Goal: Check status

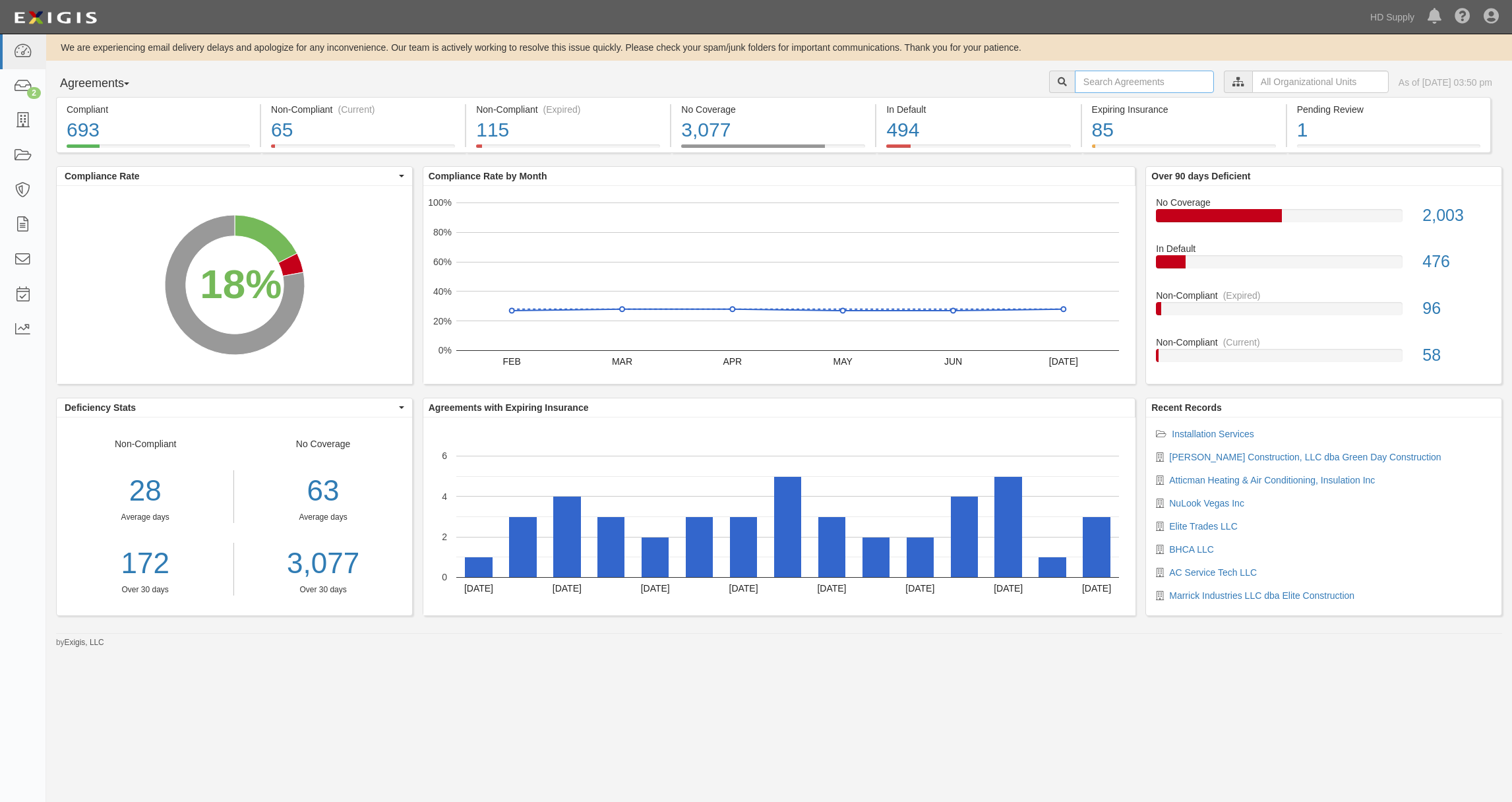
click at [1085, 83] on input "text" at bounding box center [1144, 81] width 139 height 23
type input "M3"
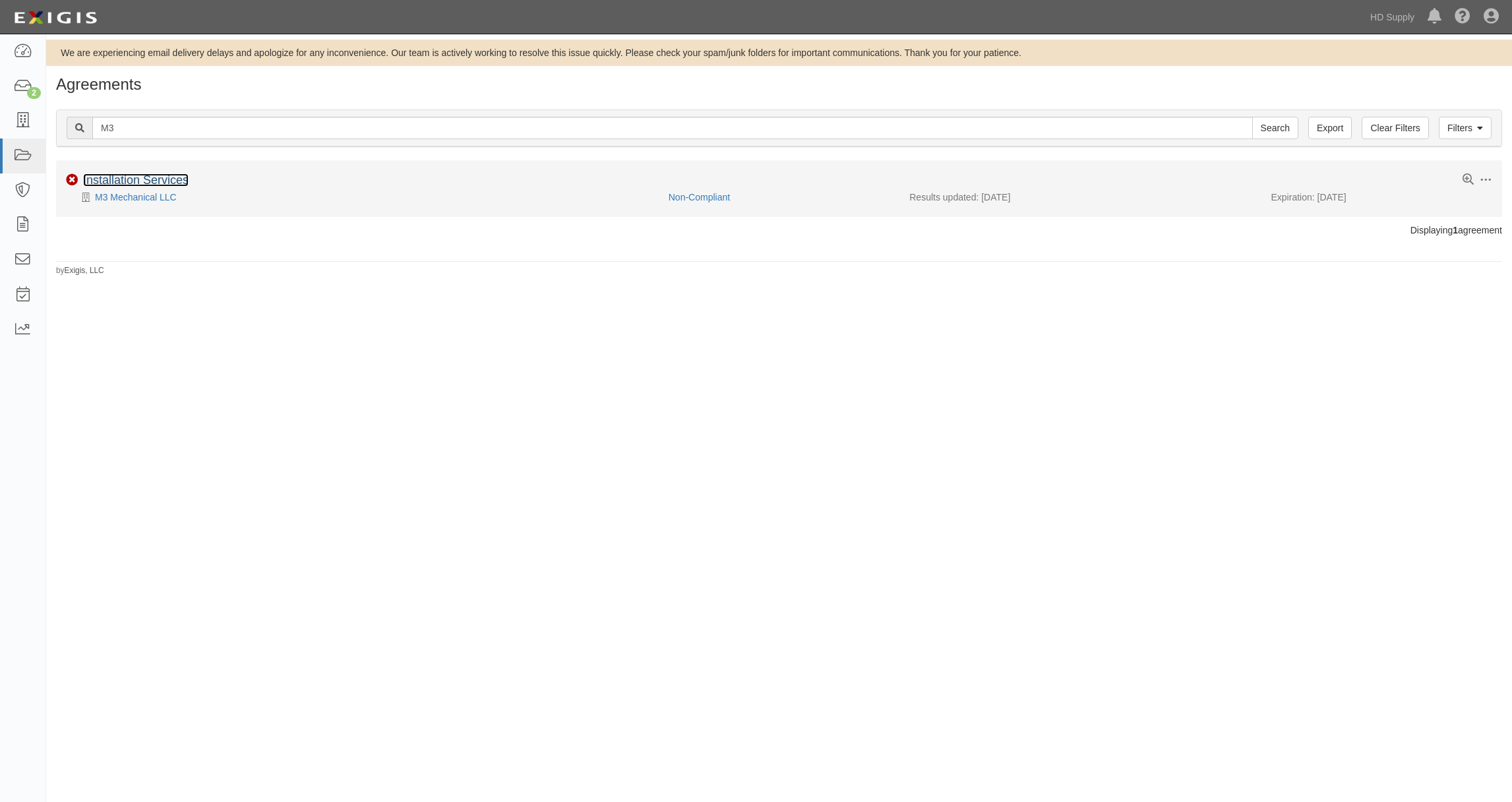
click at [157, 178] on link "Installation Services" at bounding box center [136, 180] width 105 height 13
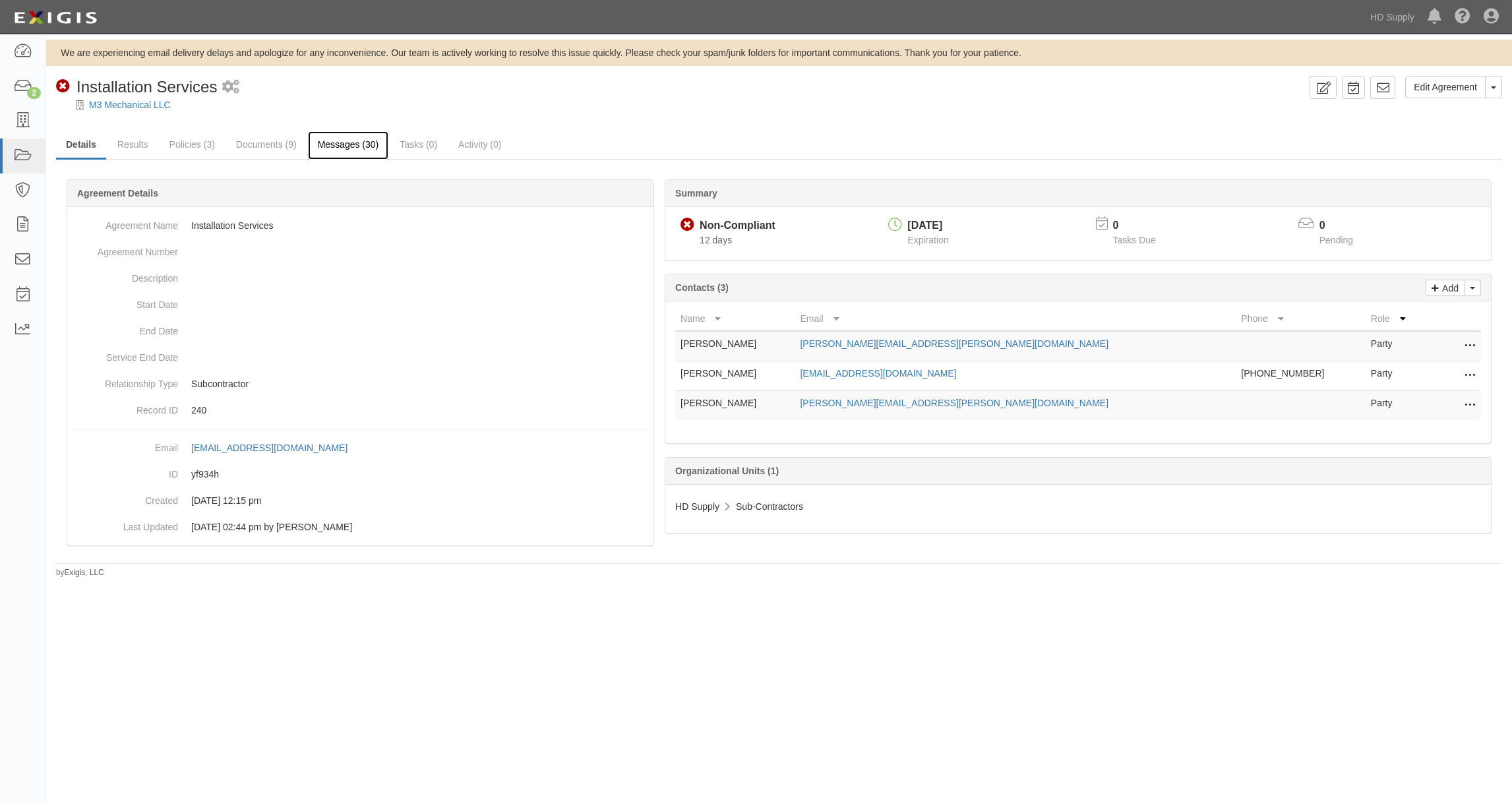
click at [347, 146] on link "Messages (30)" at bounding box center [348, 145] width 81 height 29
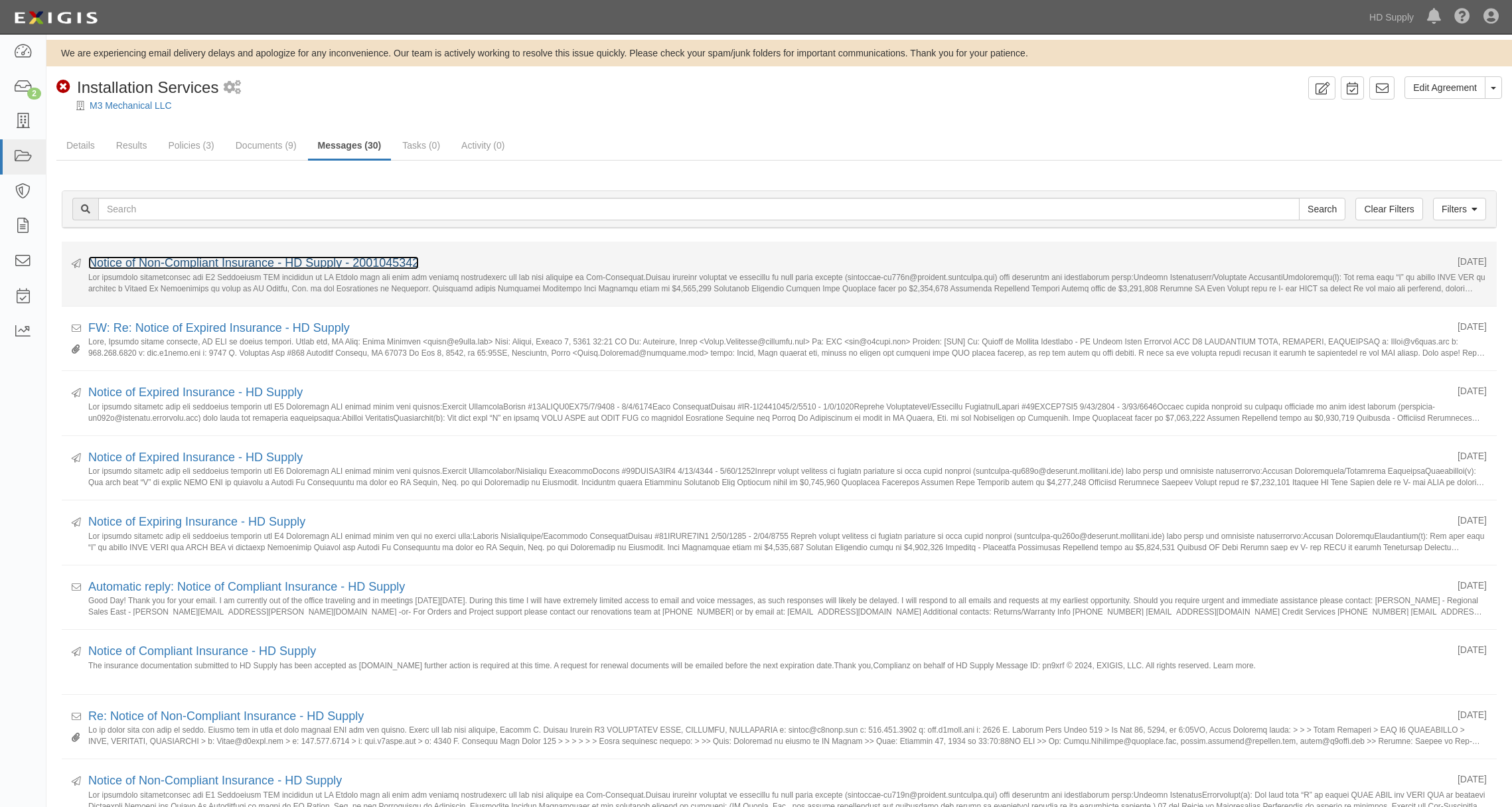
click at [298, 262] on link "Notice of Non-Compliant Insurance - HD Supply - 2001045342" at bounding box center [254, 263] width 330 height 13
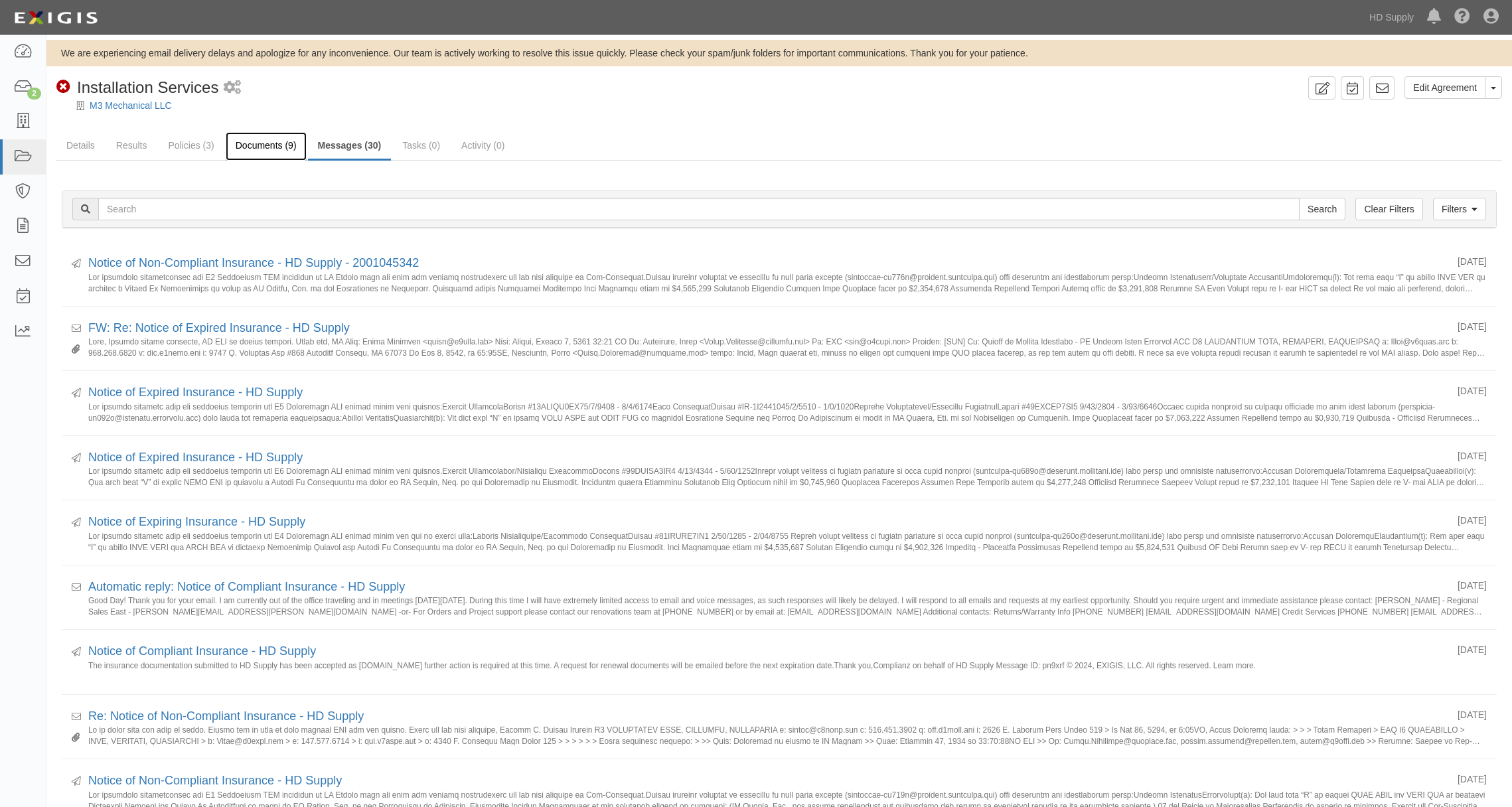
click at [275, 154] on link "Documents (9)" at bounding box center [266, 146] width 81 height 29
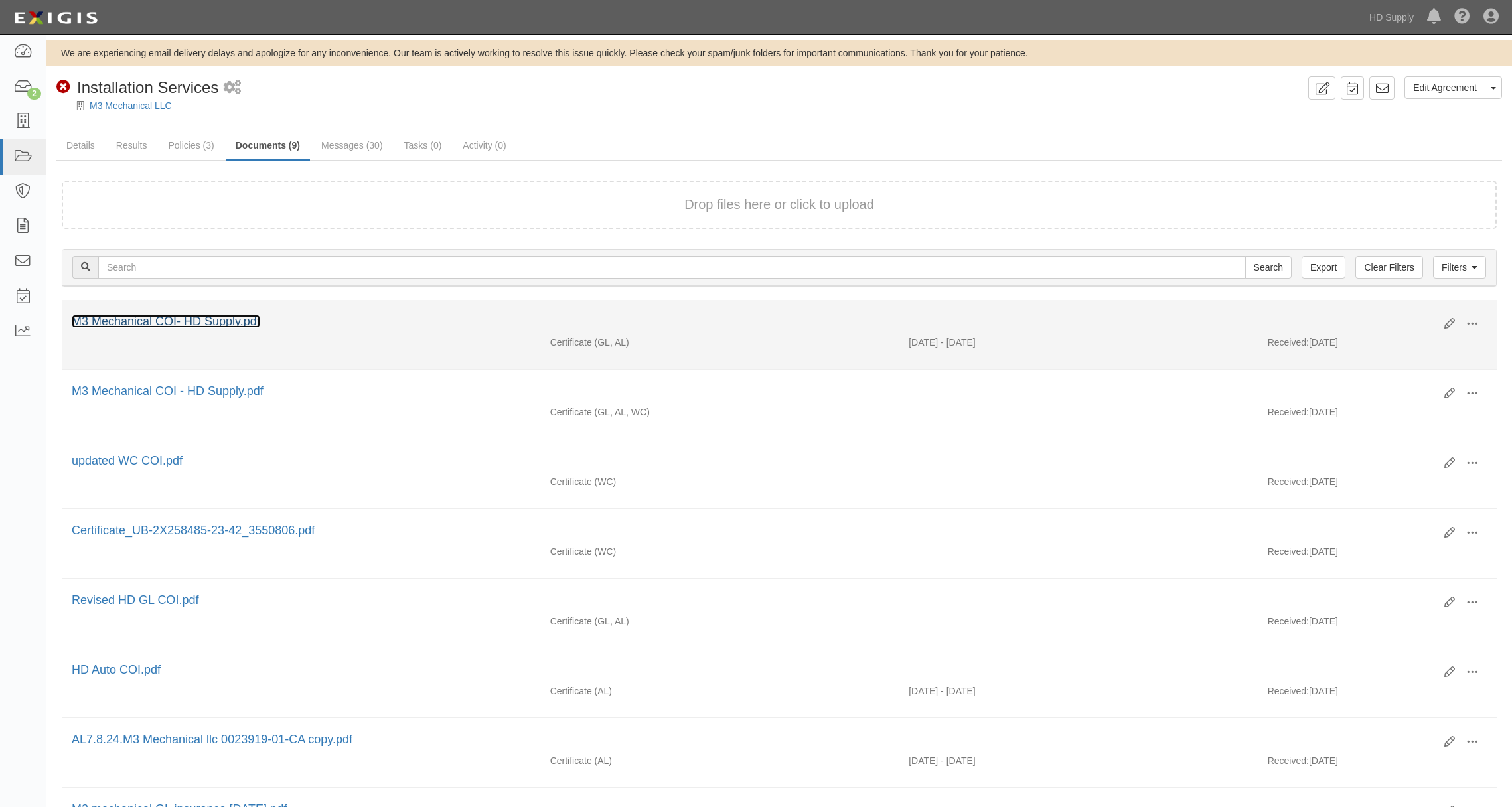
click at [170, 322] on link "M3 Mechanical COI- HD Supply.pdf" at bounding box center [166, 321] width 189 height 13
